Goal: Task Accomplishment & Management: Use online tool/utility

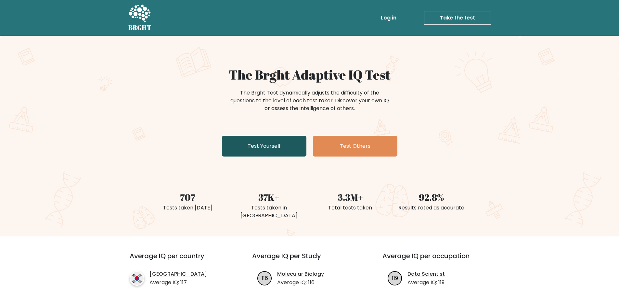
click at [263, 148] on link "Test Yourself" at bounding box center [264, 146] width 84 height 21
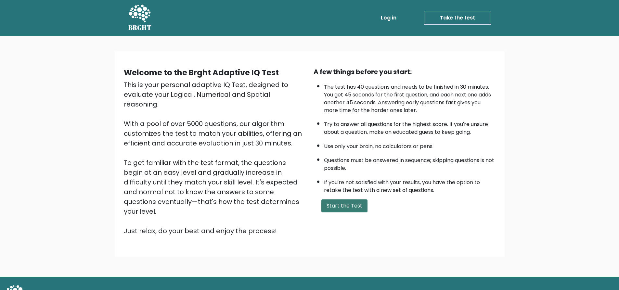
click at [338, 204] on button "Start the Test" at bounding box center [344, 205] width 46 height 13
